Goal: Check status: Check status

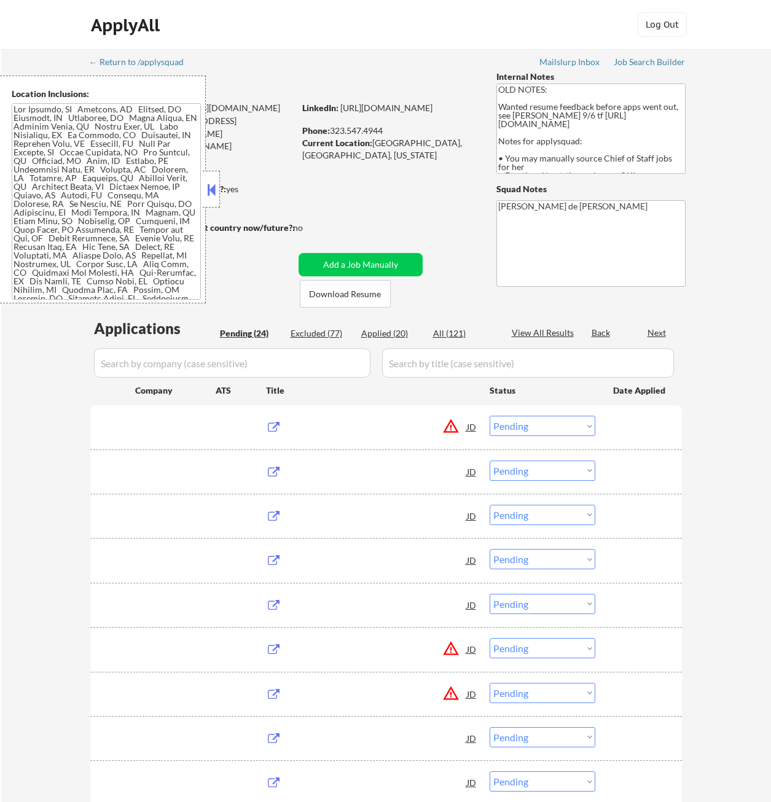
select select ""pending""
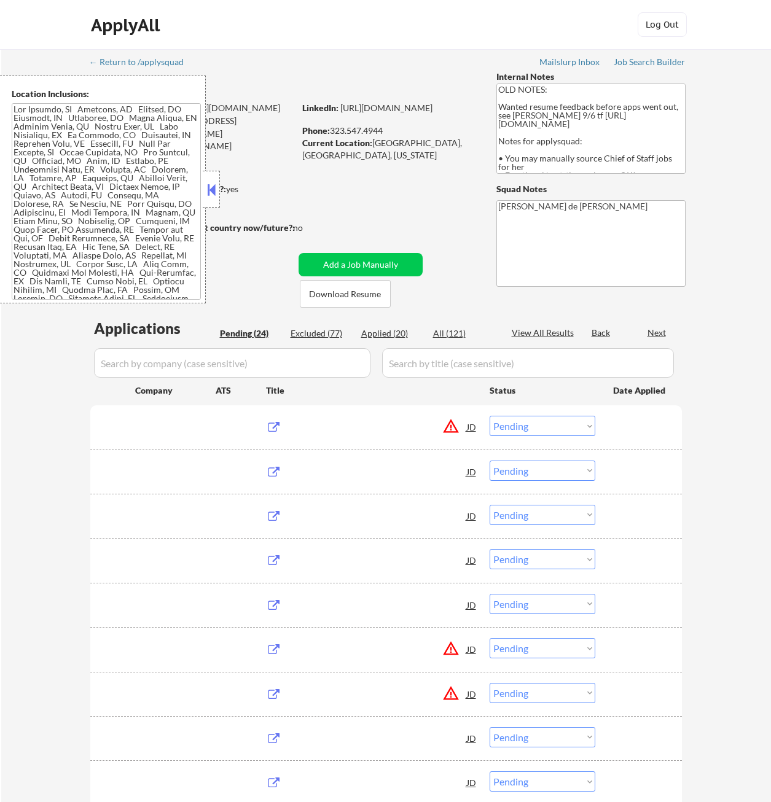
select select ""pending""
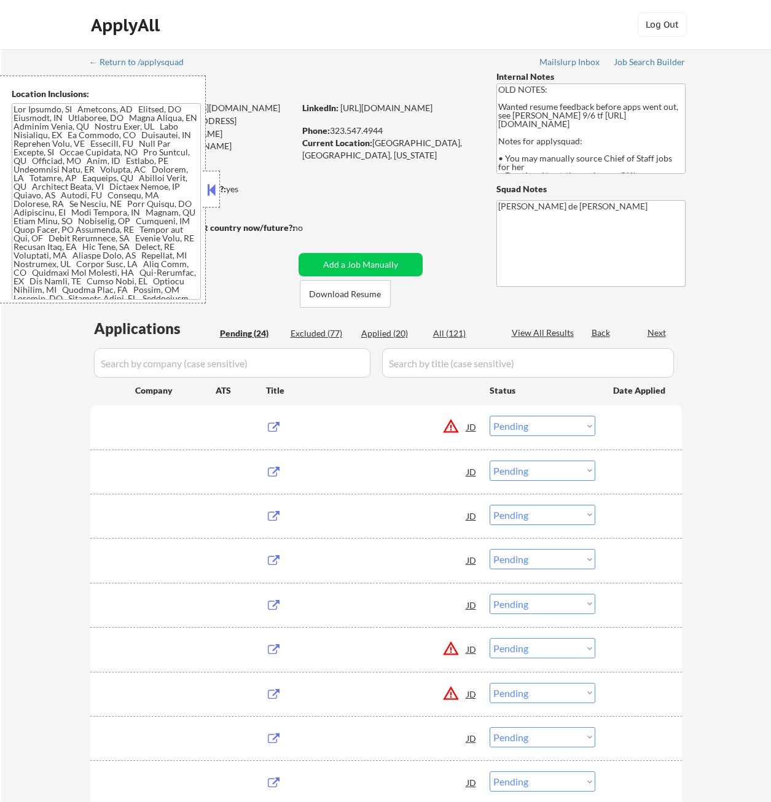
select select ""pending""
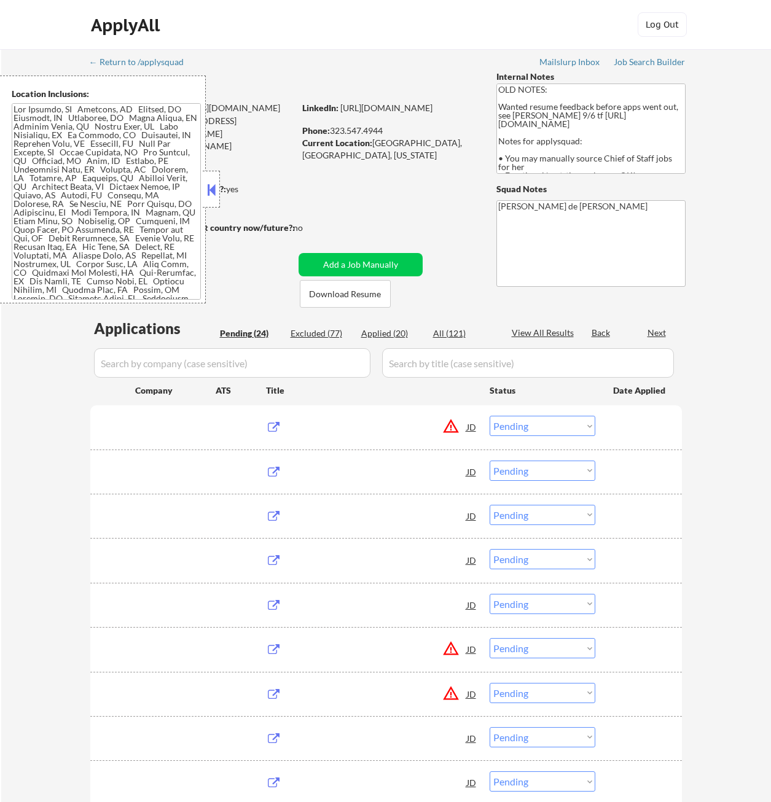
select select ""pending""
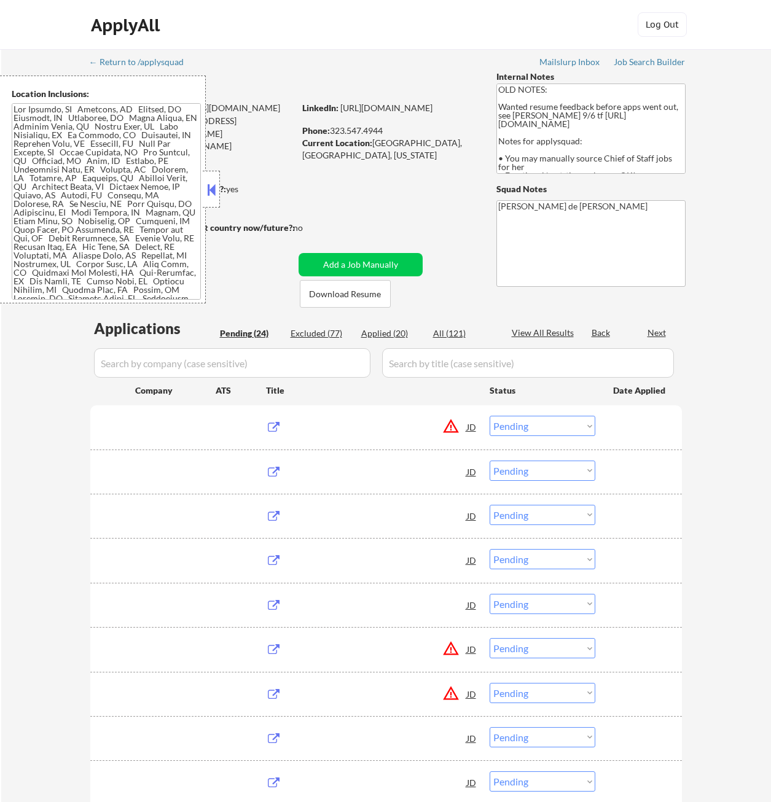
select select ""pending""
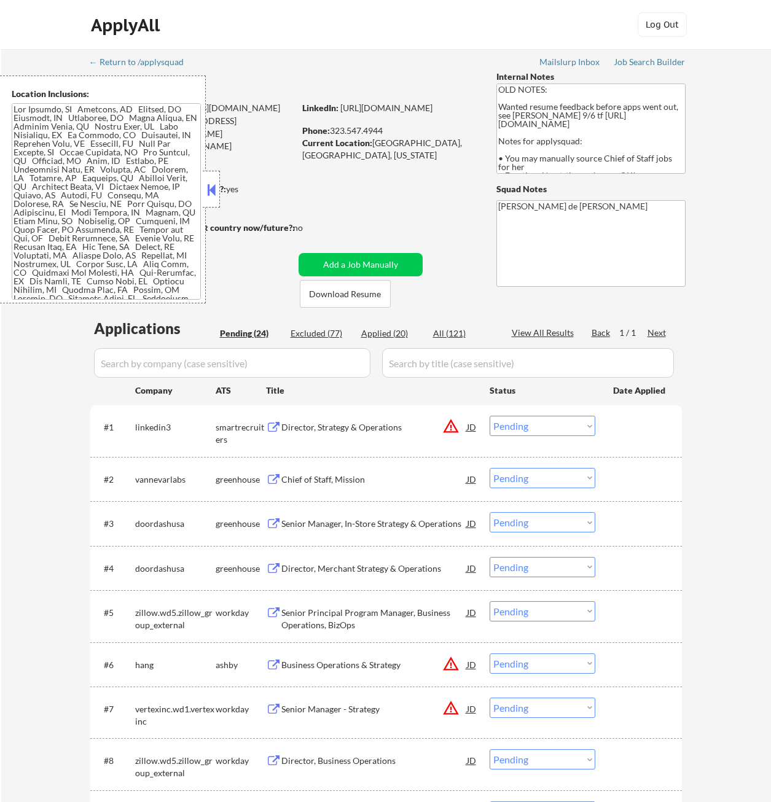
click at [374, 337] on div "Applied (20)" at bounding box center [391, 333] width 61 height 12
select select ""applied""
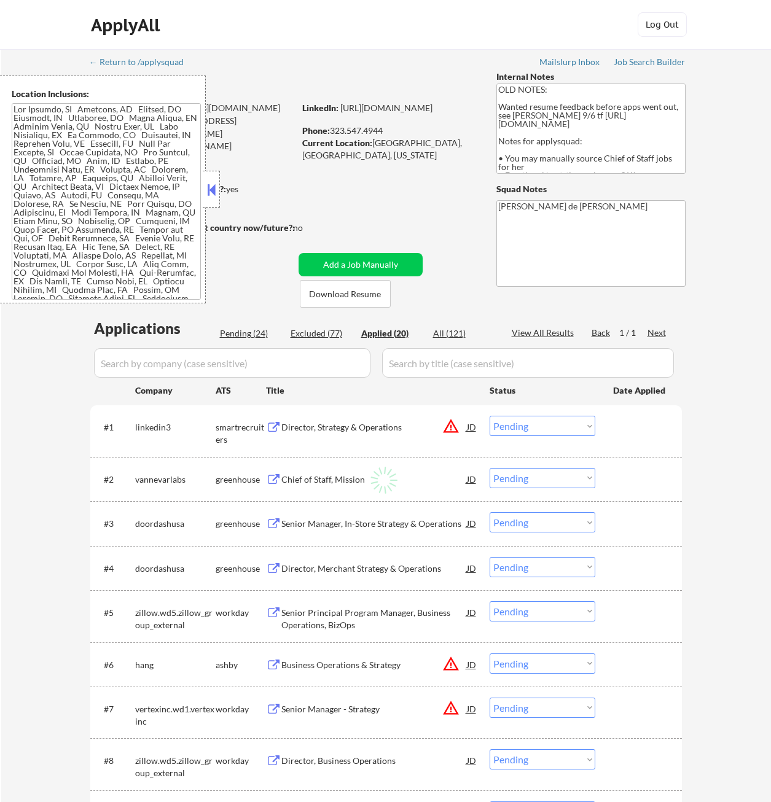
select select ""applied""
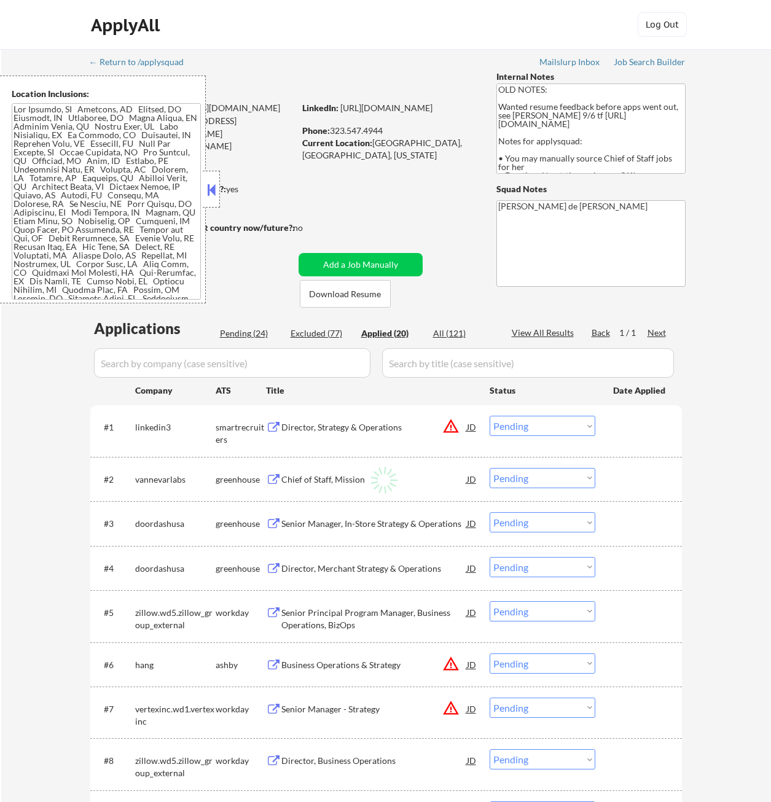
select select ""applied""
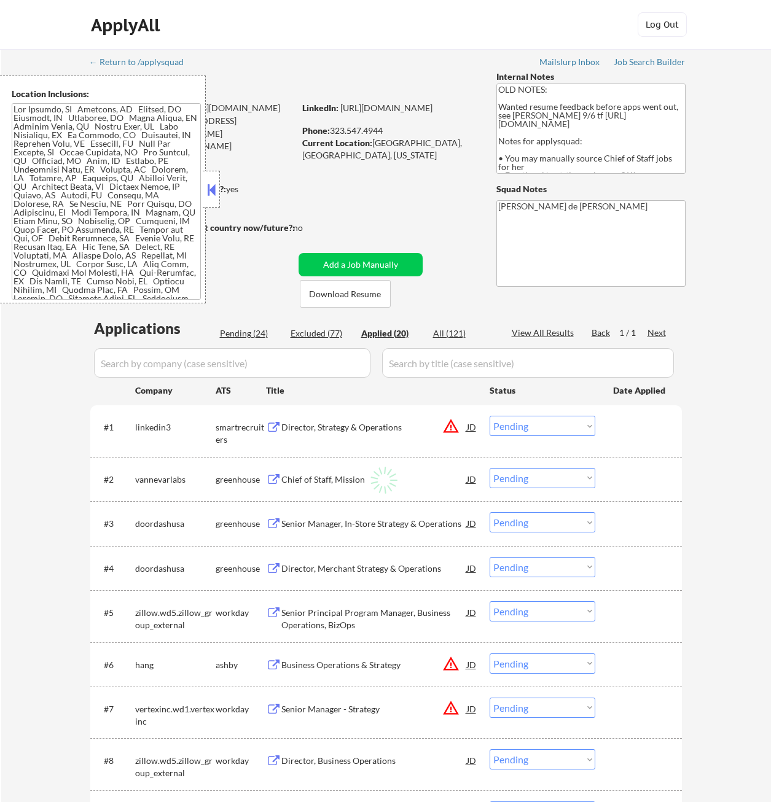
select select ""applied""
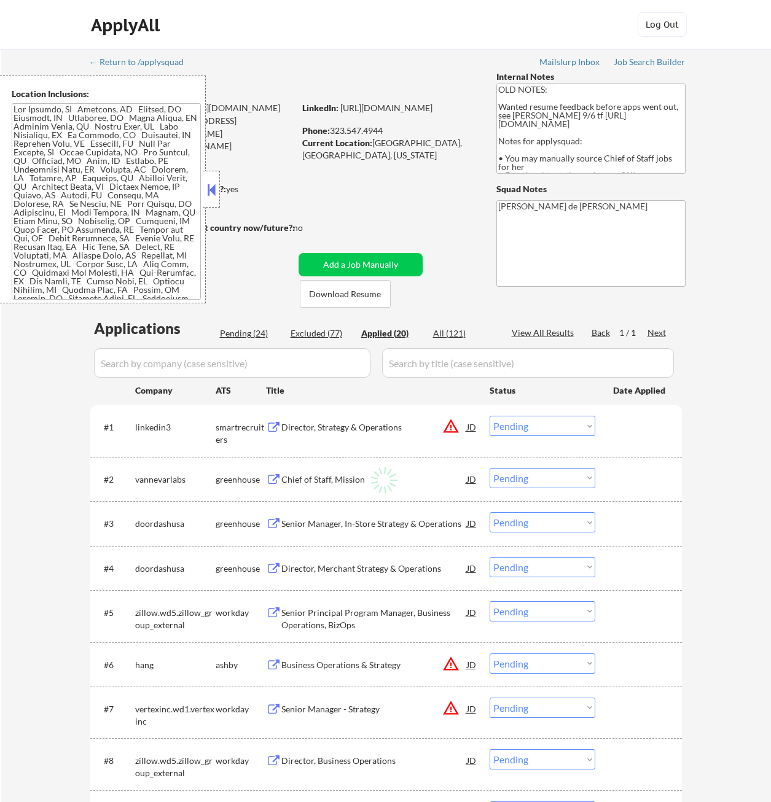
select select ""applied""
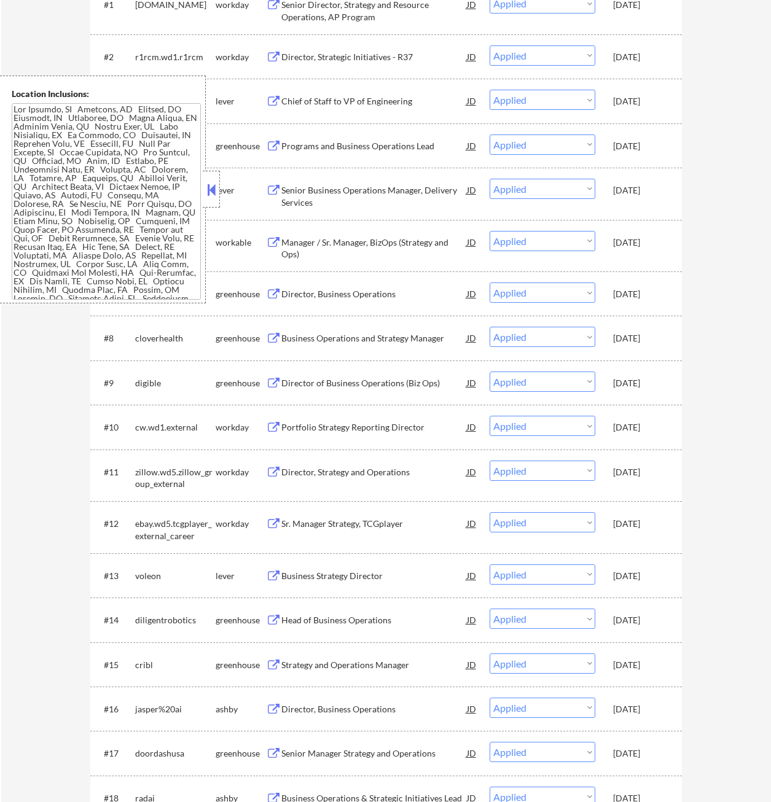
scroll to position [430, 0]
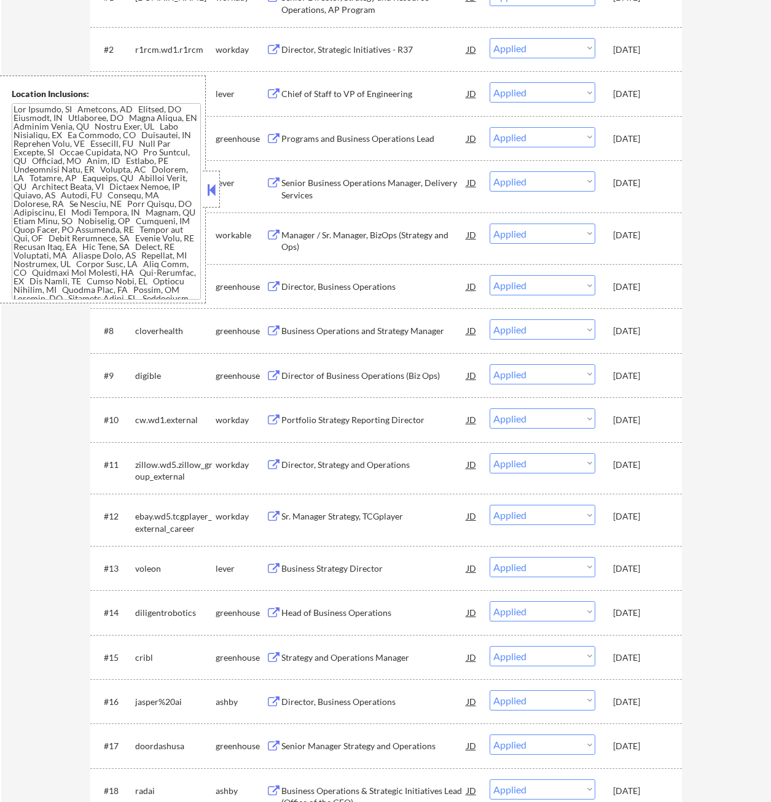
click at [211, 188] on button at bounding box center [212, 190] width 14 height 18
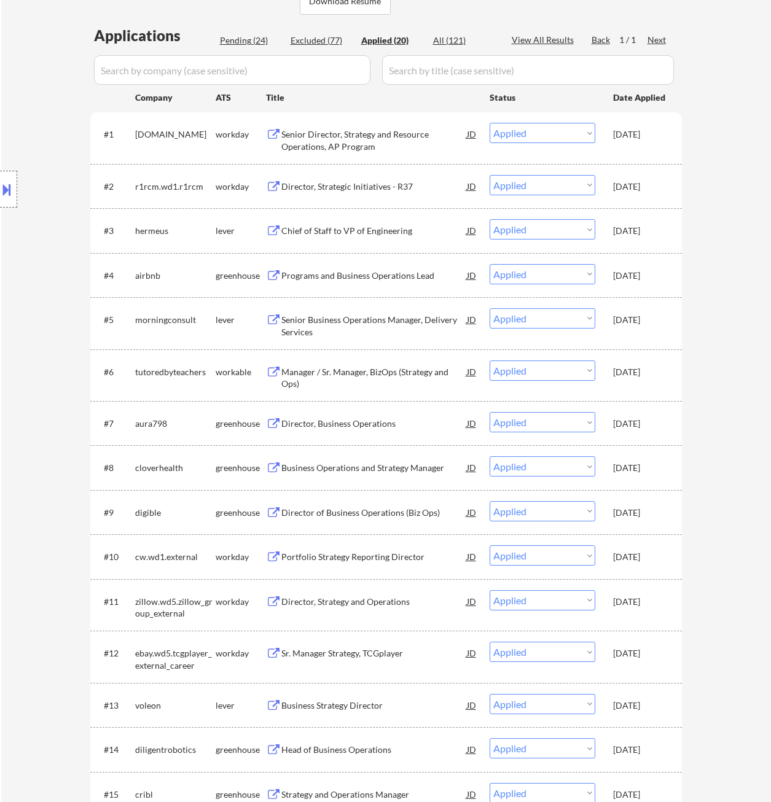
scroll to position [246, 0]
